Goal: Transaction & Acquisition: Purchase product/service

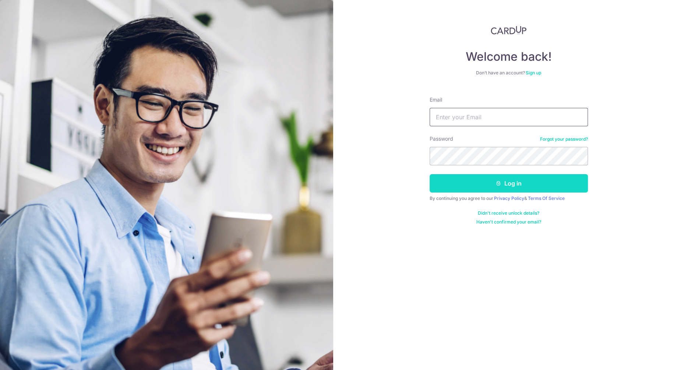
type input "[EMAIL_ADDRESS][DOMAIN_NAME]"
click at [497, 191] on button "Log in" at bounding box center [509, 183] width 158 height 18
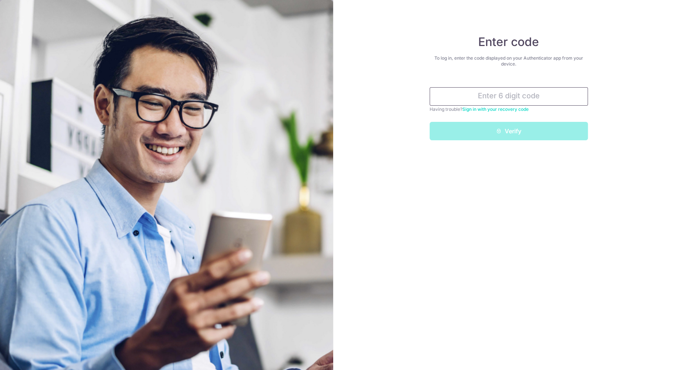
click at [503, 96] on input "text" at bounding box center [509, 96] width 158 height 18
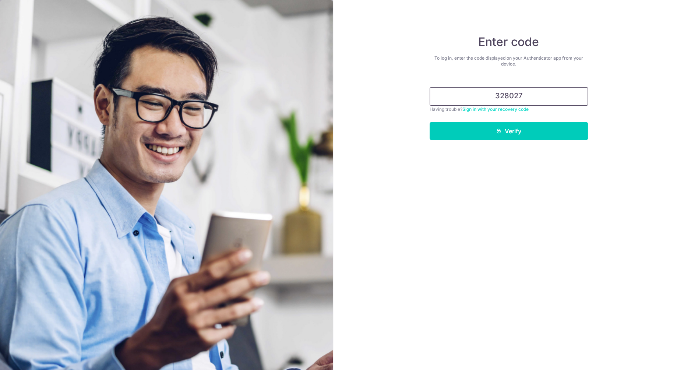
type input "328027"
click at [430, 122] on button "Verify" at bounding box center [509, 131] width 158 height 18
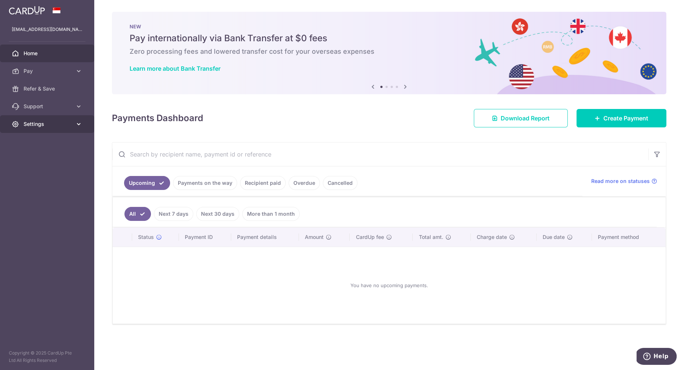
click at [51, 129] on link "Settings" at bounding box center [47, 124] width 94 height 18
click at [40, 142] on span "Account" at bounding box center [48, 141] width 49 height 7
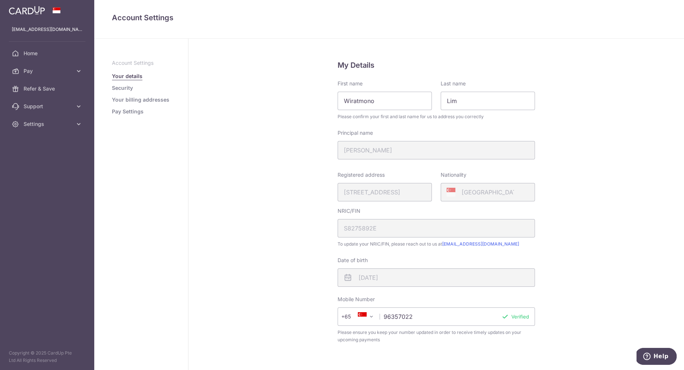
click at [140, 110] on link "Pay Settings" at bounding box center [128, 111] width 32 height 7
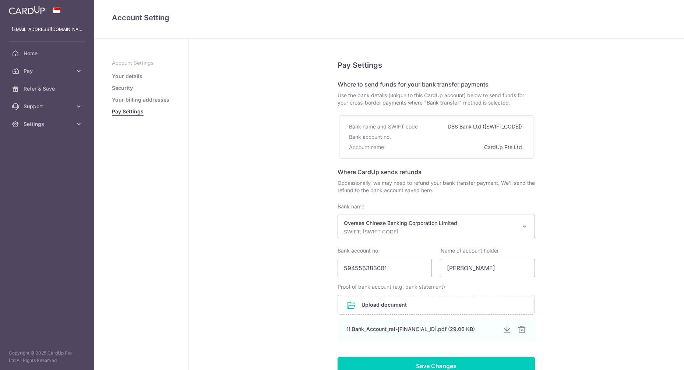
select select "12"
click at [160, 100] on link "Your billing addresses" at bounding box center [140, 99] width 57 height 7
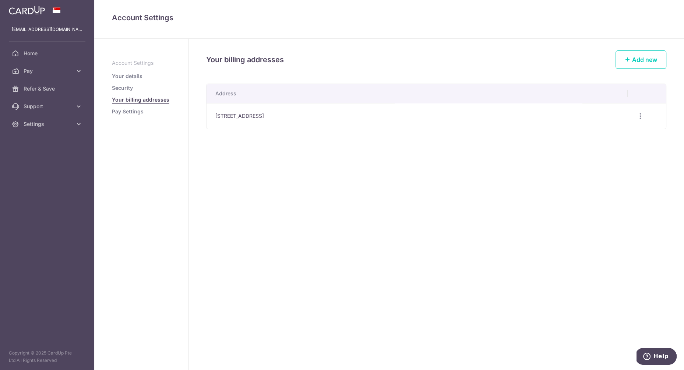
click at [134, 90] on li "Security" at bounding box center [141, 87] width 59 height 7
click at [136, 77] on link "Your details" at bounding box center [127, 76] width 31 height 7
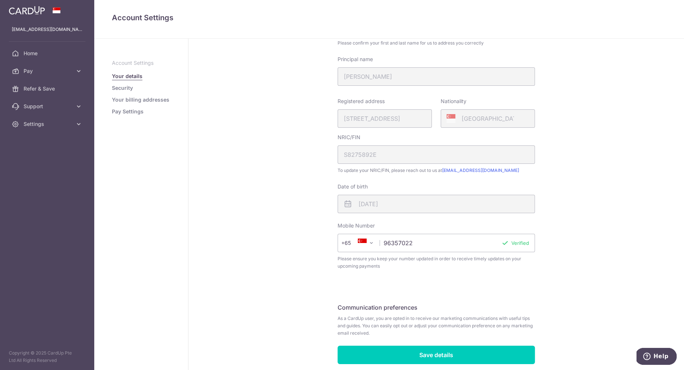
scroll to position [102, 0]
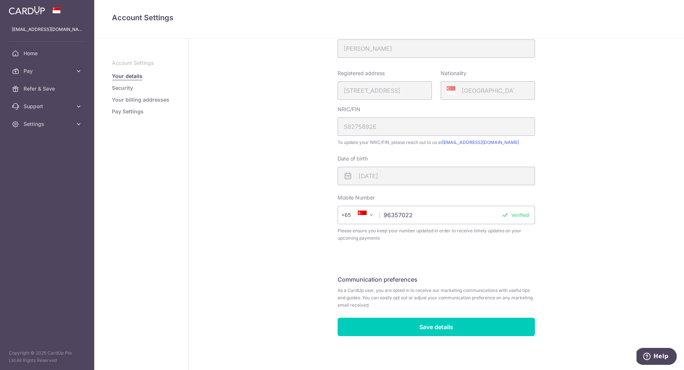
click at [122, 108] on link "Pay Settings" at bounding box center [128, 111] width 32 height 7
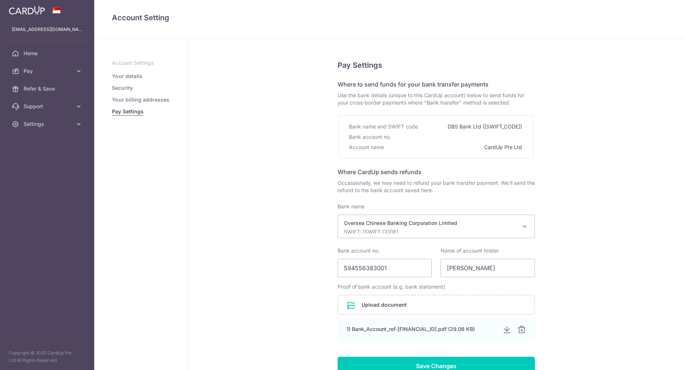
select select "12"
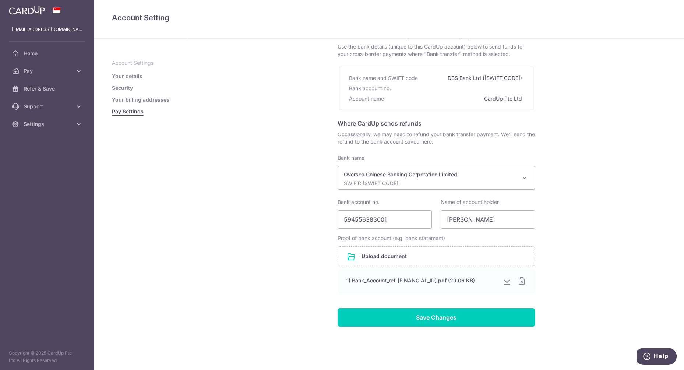
scroll to position [55, 0]
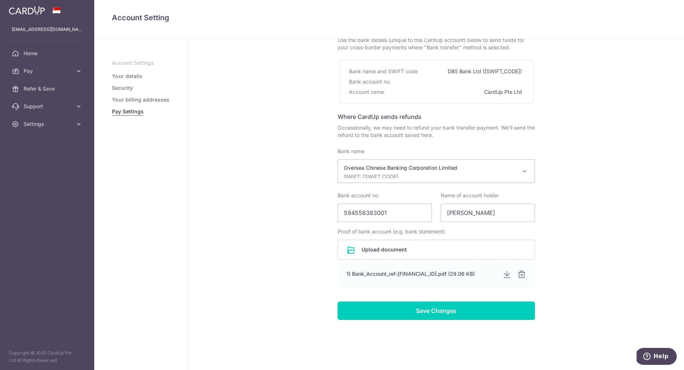
click at [145, 98] on link "Your billing addresses" at bounding box center [140, 99] width 57 height 7
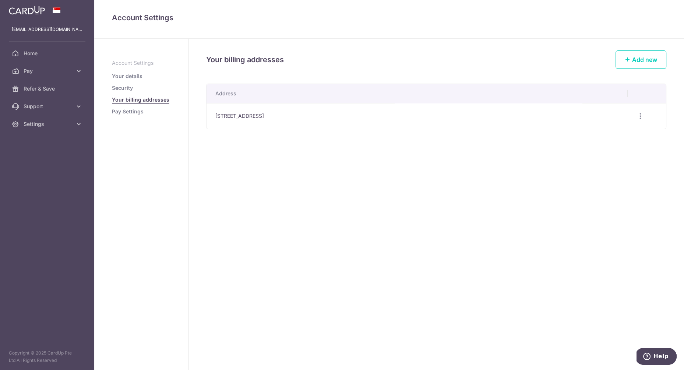
click at [129, 113] on link "Pay Settings" at bounding box center [128, 111] width 32 height 7
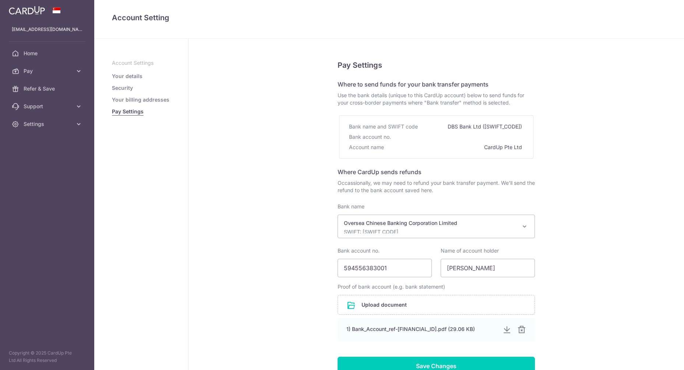
select select "12"
click at [38, 73] on span "Pay" at bounding box center [48, 70] width 49 height 7
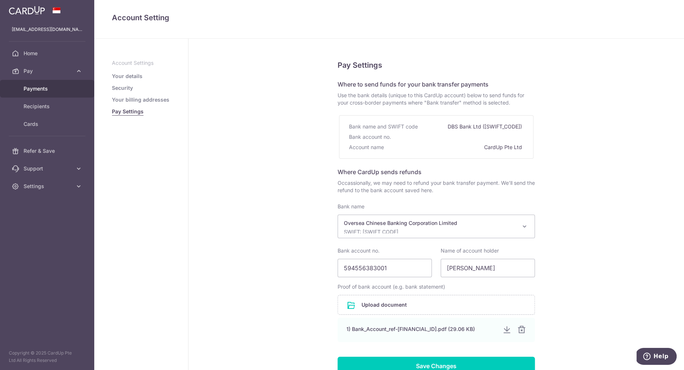
click at [41, 85] on span "Payments" at bounding box center [48, 88] width 49 height 7
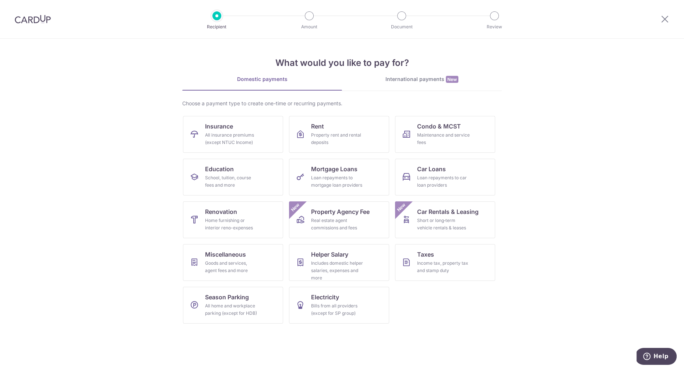
click at [43, 22] on img at bounding box center [33, 19] width 36 height 9
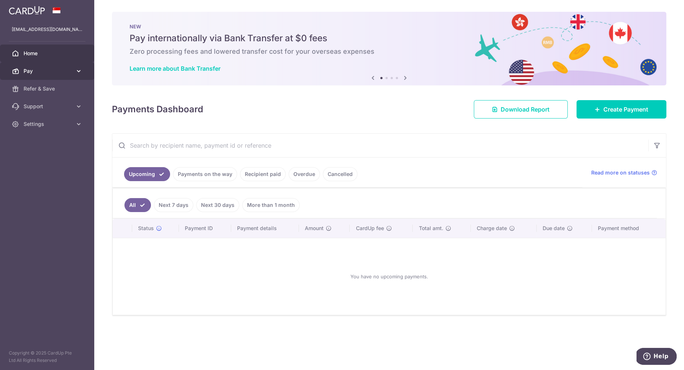
click at [43, 71] on span "Pay" at bounding box center [48, 70] width 49 height 7
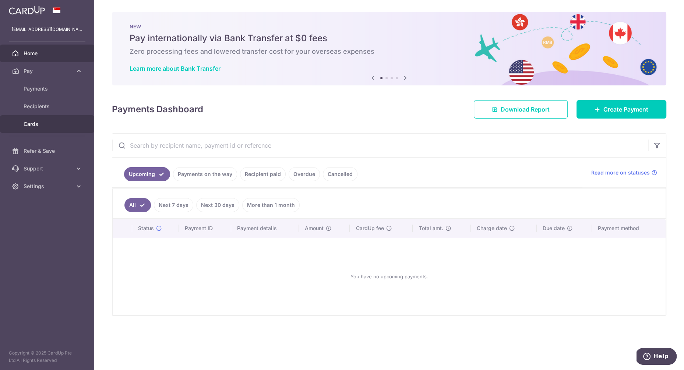
click at [46, 123] on span "Cards" at bounding box center [48, 123] width 49 height 7
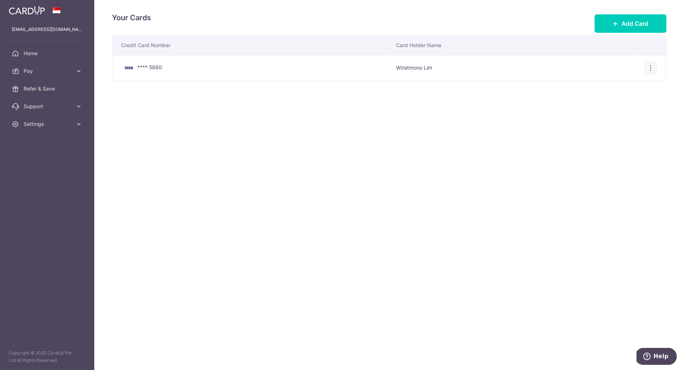
click at [651, 68] on icon "button" at bounding box center [651, 68] width 8 height 8
click at [621, 89] on span "View/Edit" at bounding box center [626, 88] width 50 height 9
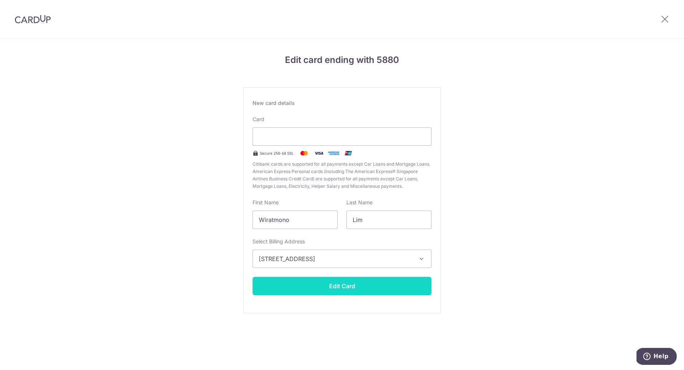
click at [352, 283] on button "Edit Card" at bounding box center [342, 286] width 179 height 18
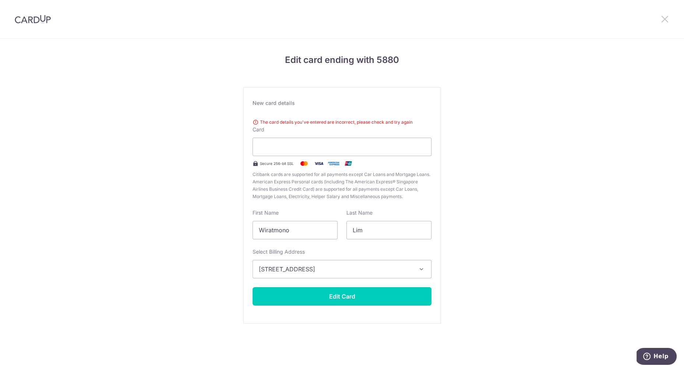
click at [664, 17] on icon at bounding box center [665, 18] width 9 height 9
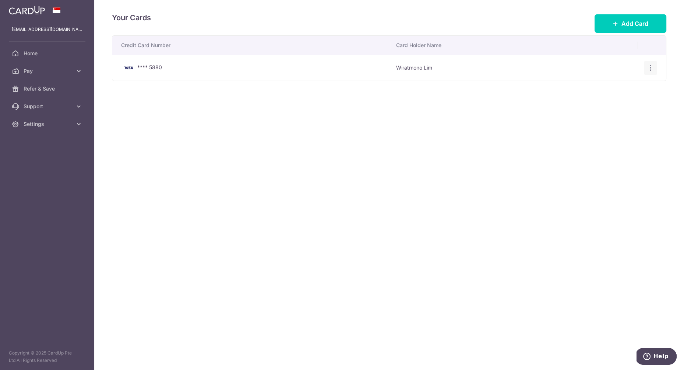
click at [651, 71] on div "View/Edit Delete" at bounding box center [651, 68] width 14 height 14
click at [653, 68] on icon "button" at bounding box center [651, 68] width 8 height 8
click at [633, 27] on span "Add Card" at bounding box center [635, 23] width 27 height 9
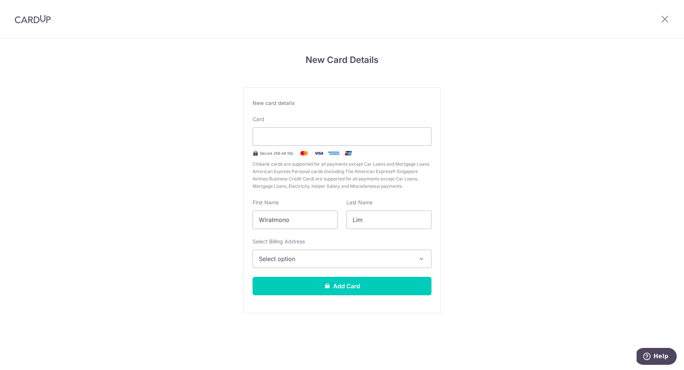
click at [336, 260] on span "Select option" at bounding box center [335, 258] width 153 height 9
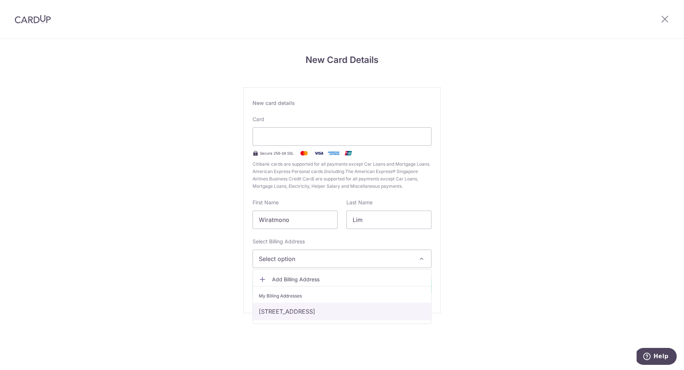
click at [327, 312] on link "232 commonwealth Ave, 11-15, Singapore, Singapore-149740" at bounding box center [342, 312] width 178 height 18
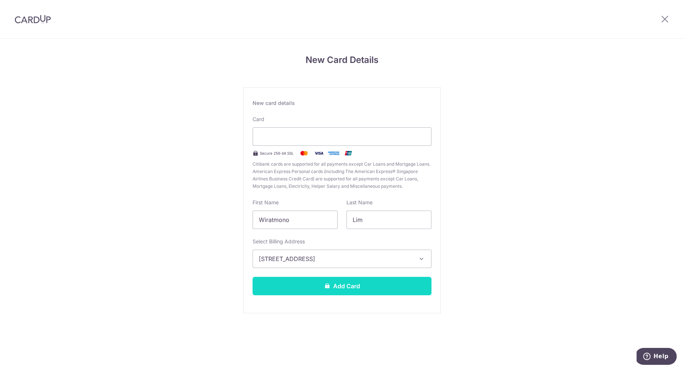
click at [380, 283] on button "Add Card" at bounding box center [342, 286] width 179 height 18
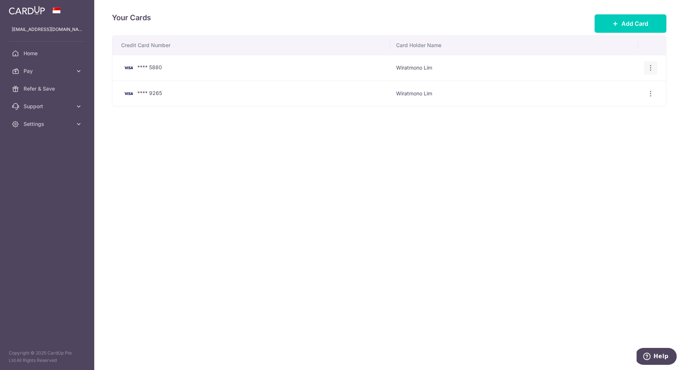
click at [653, 68] on icon "button" at bounding box center [651, 68] width 8 height 8
click at [612, 108] on span "Delete" at bounding box center [626, 106] width 50 height 9
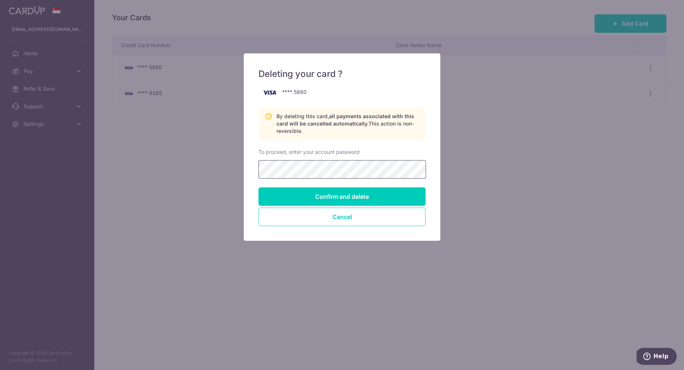
click at [259, 187] on input "Confirm and delete" at bounding box center [342, 196] width 167 height 18
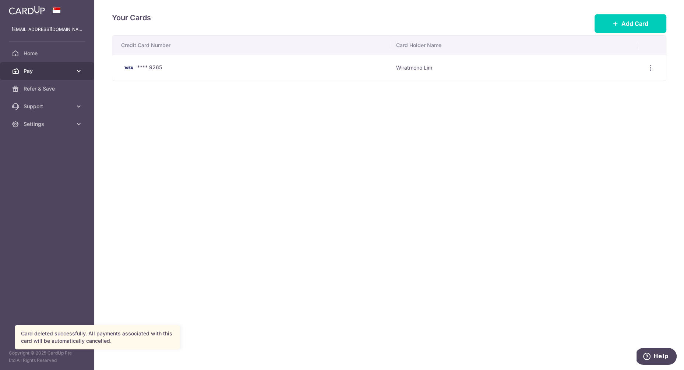
click at [81, 70] on icon at bounding box center [78, 70] width 7 height 7
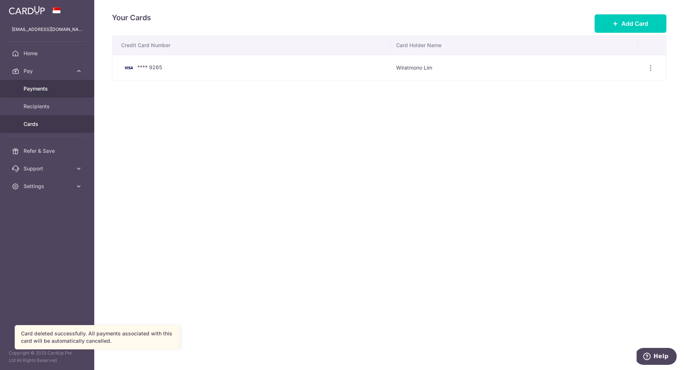
click at [53, 91] on span "Payments" at bounding box center [48, 88] width 49 height 7
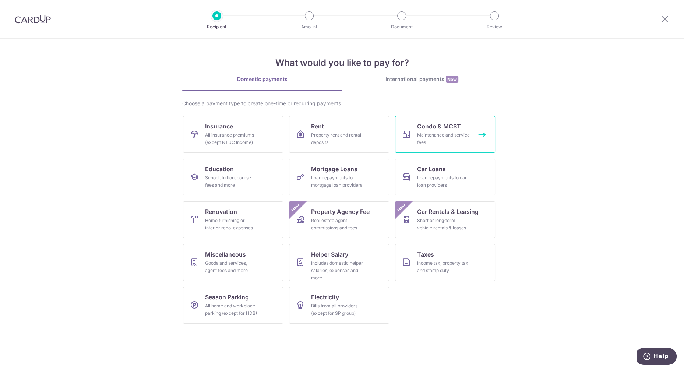
click at [449, 138] on div "Maintenance and service fees" at bounding box center [443, 138] width 53 height 15
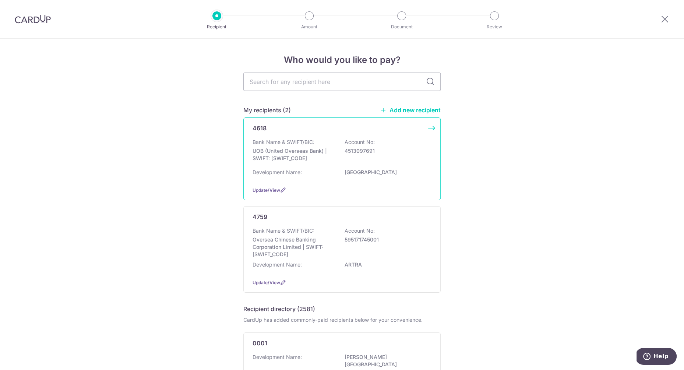
click at [433, 133] on div "4618 Bank Name & SWIFT/BIC: UOB (United Overseas Bank) | SWIFT: UOVBSGSGXXX Acc…" at bounding box center [341, 158] width 197 height 83
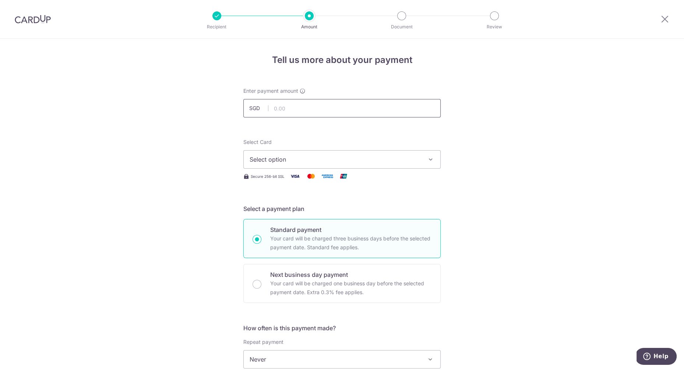
click at [349, 113] on input "text" at bounding box center [341, 108] width 197 height 18
type input "1,348.68"
click at [537, 144] on div "Tell us more about your payment Enter payment amount SGD 1,348.68 1348.68 Selec…" at bounding box center [342, 372] width 684 height 666
click at [397, 158] on span "Select option" at bounding box center [336, 159] width 172 height 9
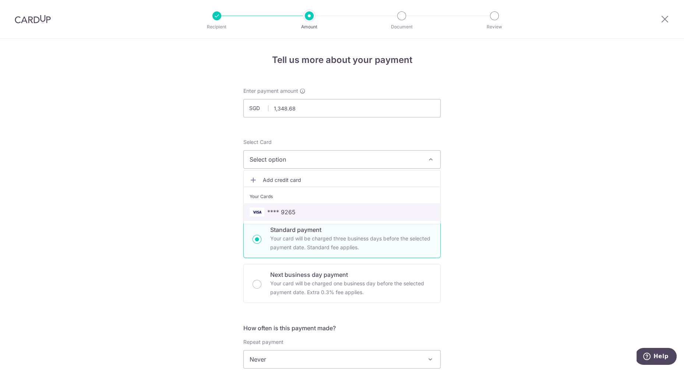
click at [351, 210] on span "**** 9265" at bounding box center [342, 212] width 185 height 9
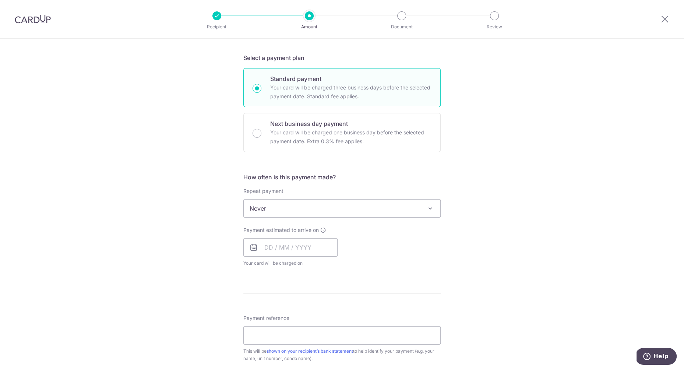
scroll to position [152, 0]
click at [271, 247] on input "text" at bounding box center [290, 246] width 94 height 18
click at [272, 354] on link "27" at bounding box center [273, 357] width 12 height 12
type input "27/10/2025"
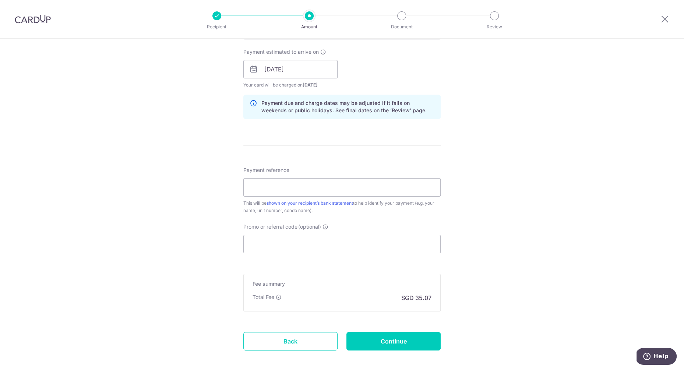
scroll to position [330, 0]
click at [312, 185] on input "Payment reference" at bounding box center [341, 186] width 197 height 18
type input "UNIT 11-15 Tan Ling Ling Eileen"
click at [310, 244] on input "Promo or referral code (optional)" at bounding box center [341, 243] width 197 height 18
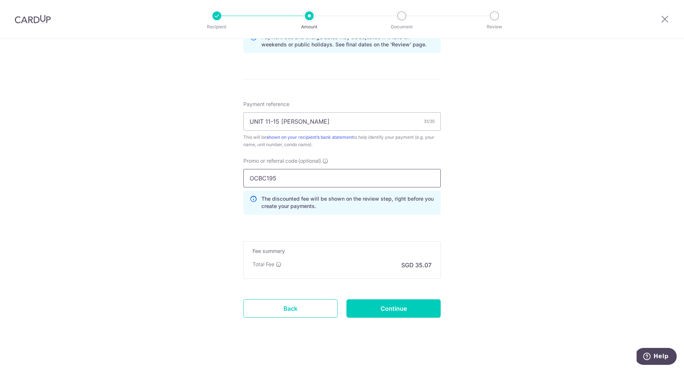
scroll to position [395, 0]
type input "OCBC195"
click at [405, 307] on input "Continue" at bounding box center [394, 308] width 94 height 18
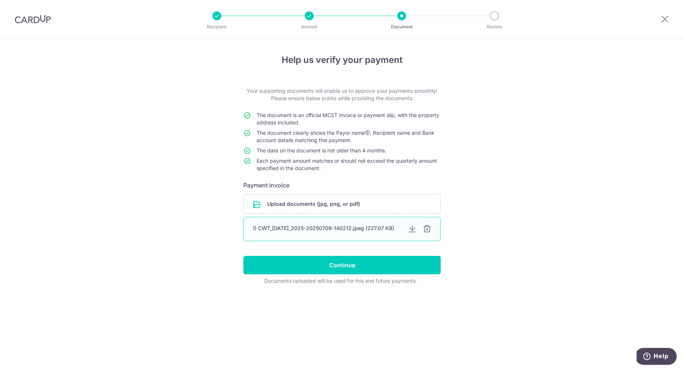
click at [428, 228] on div at bounding box center [427, 229] width 9 height 9
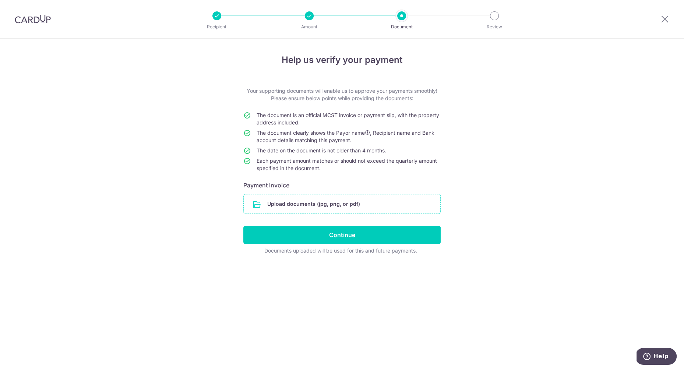
click at [356, 205] on input "file" at bounding box center [342, 203] width 197 height 19
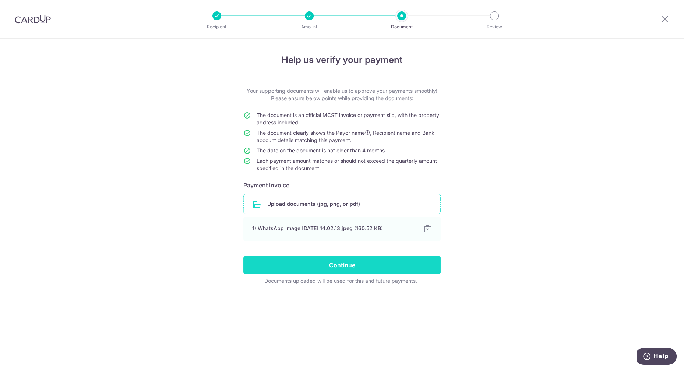
click at [388, 264] on input "Continue" at bounding box center [341, 265] width 197 height 18
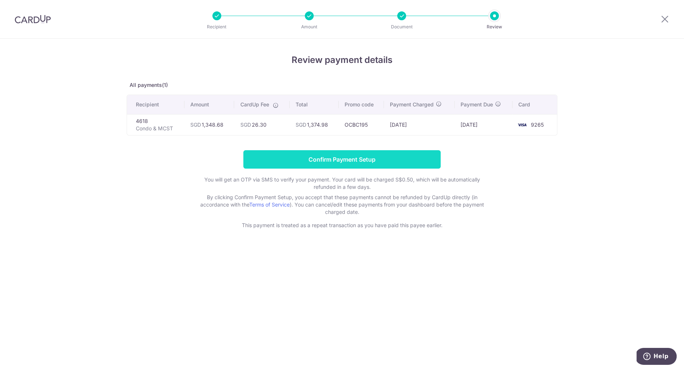
click at [348, 157] on input "Confirm Payment Setup" at bounding box center [341, 159] width 197 height 18
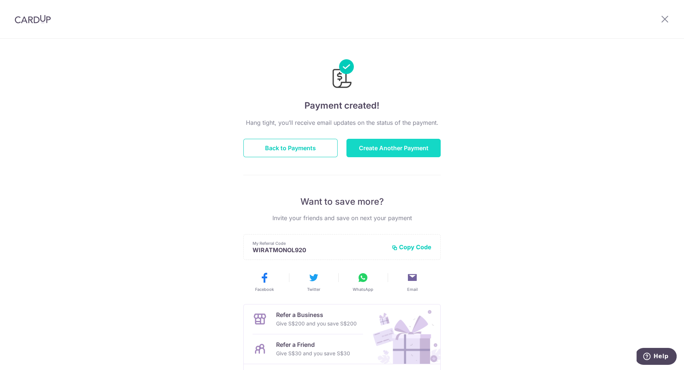
click at [416, 156] on button "Create Another Payment" at bounding box center [394, 148] width 94 height 18
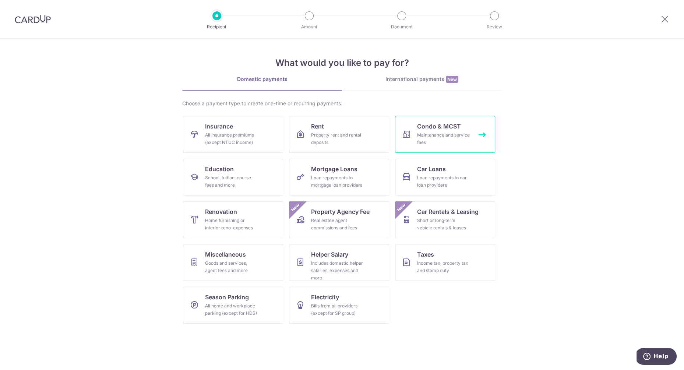
click at [455, 142] on div "Maintenance and service fees" at bounding box center [443, 138] width 53 height 15
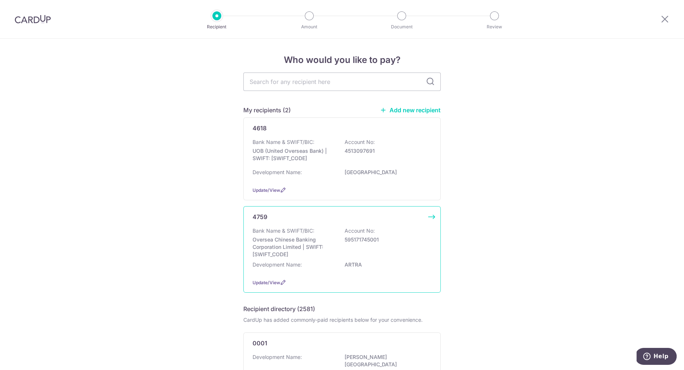
click at [361, 252] on div "Bank Name & SWIFT/BIC: Oversea Chinese Banking Corporation Limited | SWIFT: OCB…" at bounding box center [342, 242] width 179 height 31
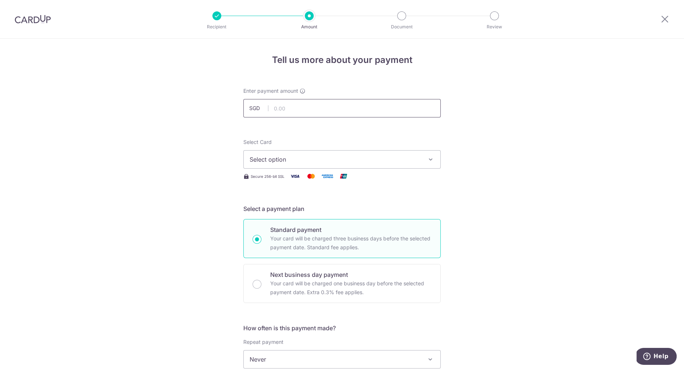
click at [333, 112] on input "text" at bounding box center [341, 108] width 197 height 18
type input "791.34"
click at [395, 166] on button "Select option" at bounding box center [341, 159] width 197 height 18
click at [338, 208] on span "**** 9265" at bounding box center [342, 212] width 185 height 9
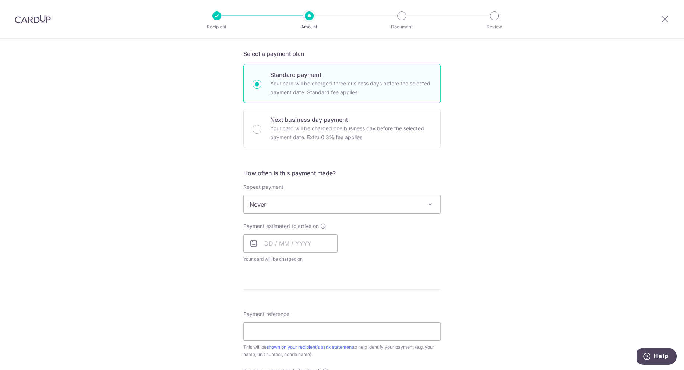
scroll to position [159, 0]
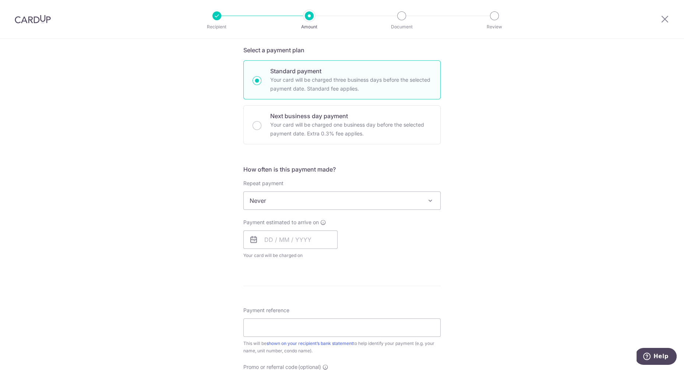
click at [374, 203] on span "Never" at bounding box center [342, 201] width 197 height 18
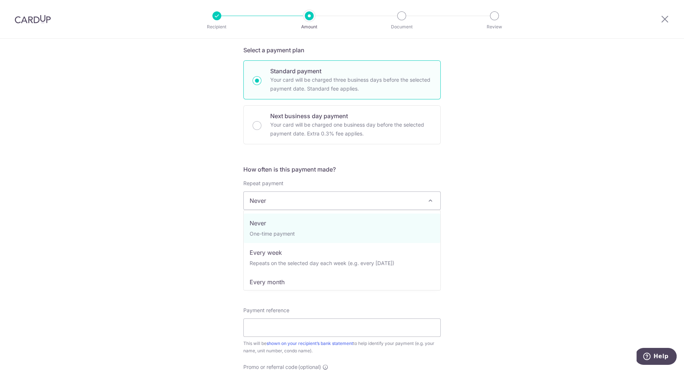
click at [556, 162] on div "Tell us more about your payment Enter payment amount SGD 791.34 791.34 Select C…" at bounding box center [342, 213] width 684 height 666
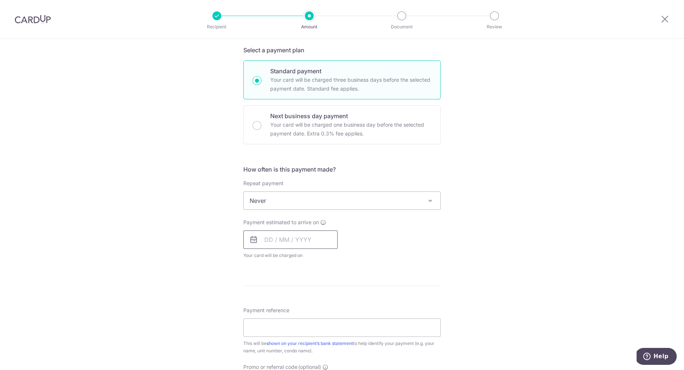
click at [269, 242] on input "text" at bounding box center [290, 240] width 94 height 18
click at [274, 347] on link "27" at bounding box center [273, 351] width 12 height 12
type input "[DATE]"
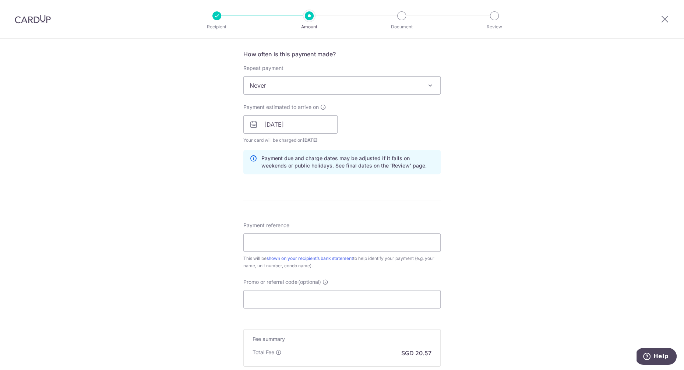
scroll to position [277, 0]
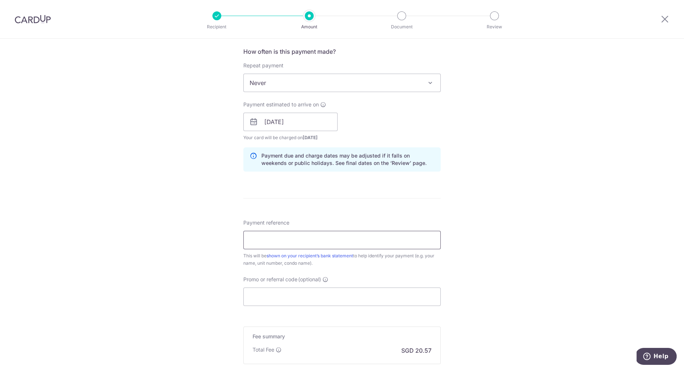
click at [341, 242] on input "Payment reference" at bounding box center [341, 240] width 197 height 18
type input "TAN HWEE ENG - ARTRA #39-07"
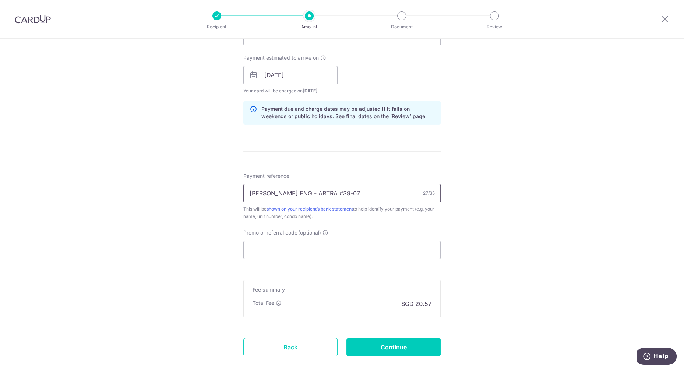
scroll to position [356, 0]
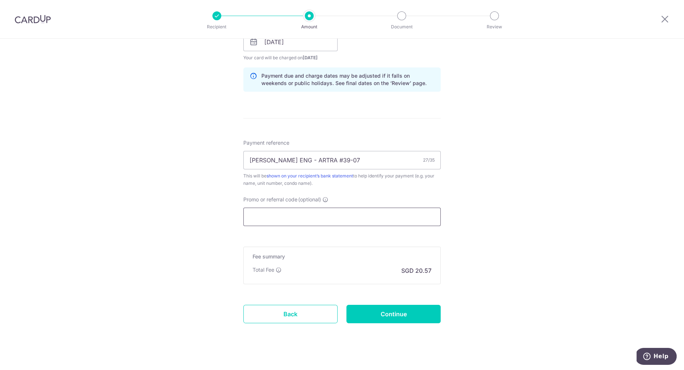
click at [323, 219] on input "Promo or referral code (optional)" at bounding box center [341, 217] width 197 height 18
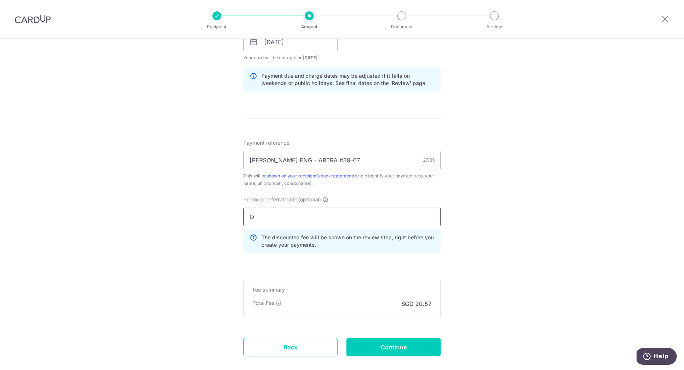
click at [293, 219] on input "O" at bounding box center [341, 217] width 197 height 18
type input "OCBC195"
click at [398, 341] on input "Continue" at bounding box center [394, 347] width 94 height 18
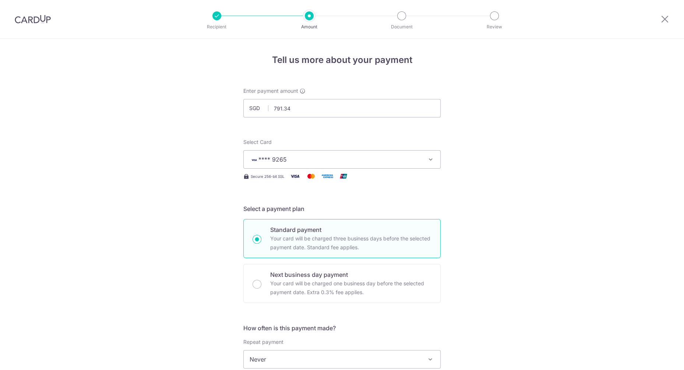
scroll to position [405, 0]
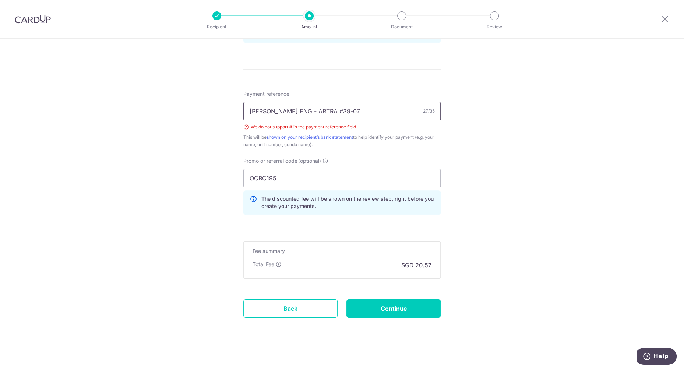
click at [325, 111] on input "TAN HWEE ENG - ARTRA #39-07" at bounding box center [341, 111] width 197 height 18
type input "TAN HWEE ENG - ARTRA 39-07"
click at [402, 308] on input "Continue" at bounding box center [394, 308] width 94 height 18
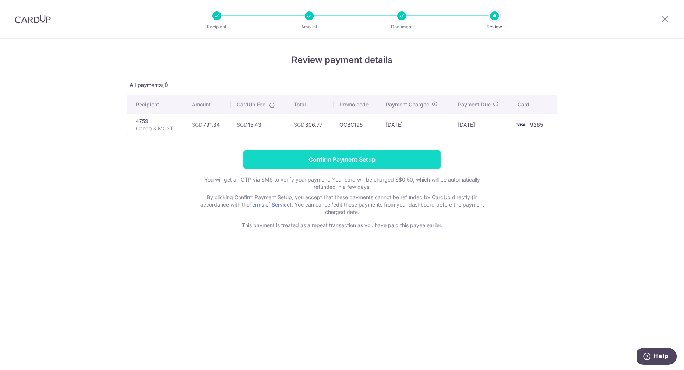
click at [326, 156] on input "Confirm Payment Setup" at bounding box center [341, 159] width 197 height 18
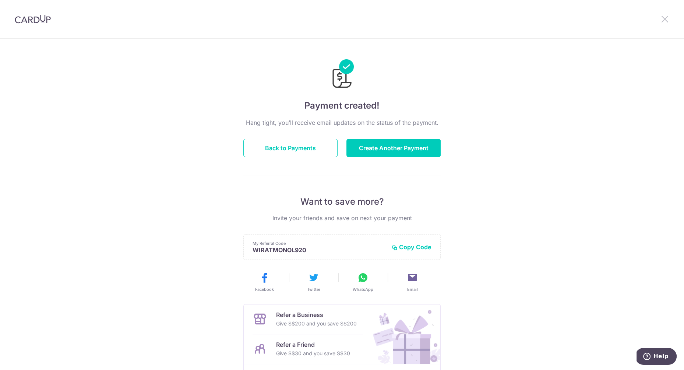
click at [664, 22] on icon at bounding box center [665, 18] width 9 height 9
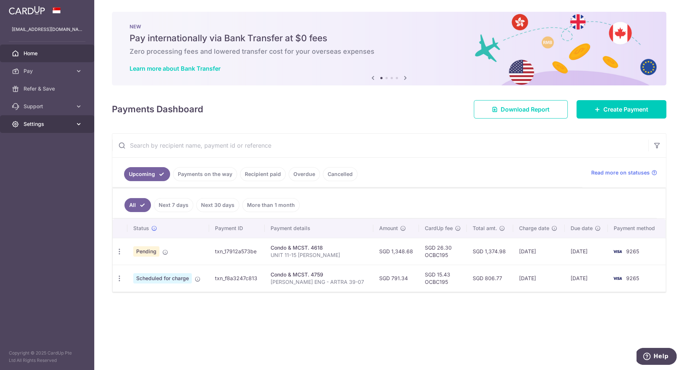
click at [81, 126] on icon at bounding box center [78, 123] width 7 height 7
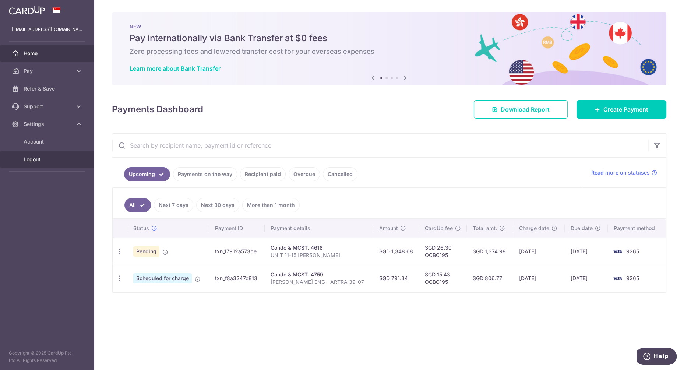
click at [43, 161] on span "Logout" at bounding box center [48, 159] width 49 height 7
